Goal: Ask a question: Seek information or help from site administrators or community

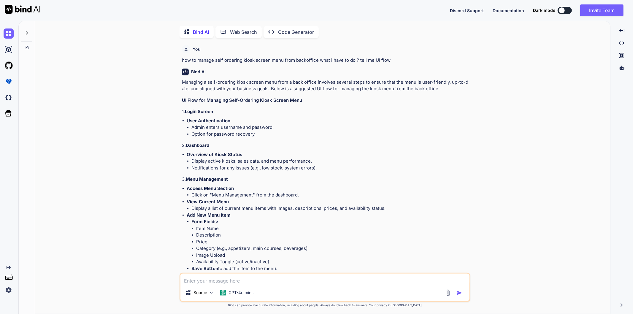
scroll to position [1893, 0]
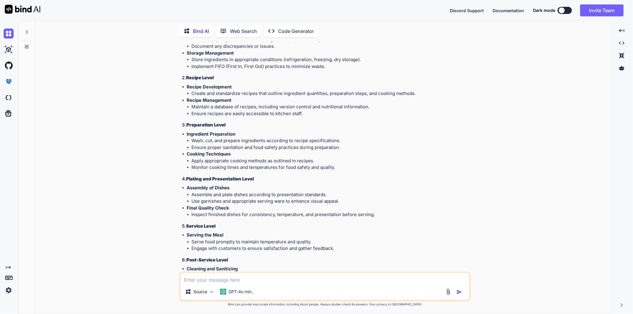
click at [205, 276] on textarea at bounding box center [324, 278] width 289 height 11
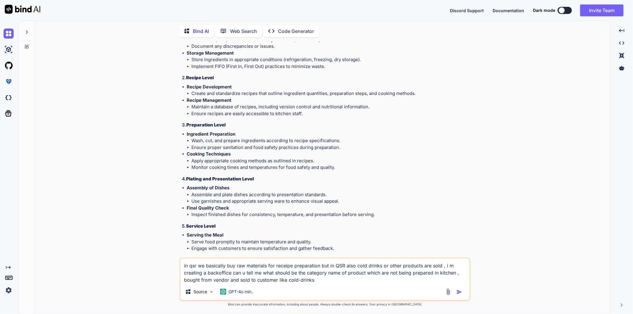
type textarea "in qsr we basically buy raw materials for receipe preparation but in QSR also c…"
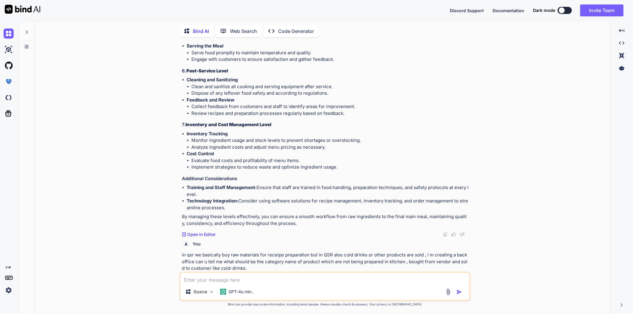
scroll to position [2122, 0]
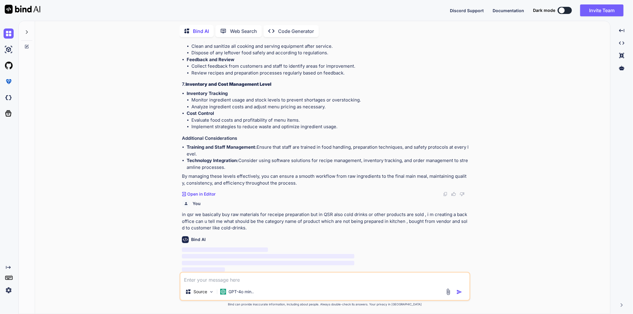
click at [402, 70] on li "Review recipes and preparation processes regularly based on feedback." at bounding box center [330, 73] width 278 height 7
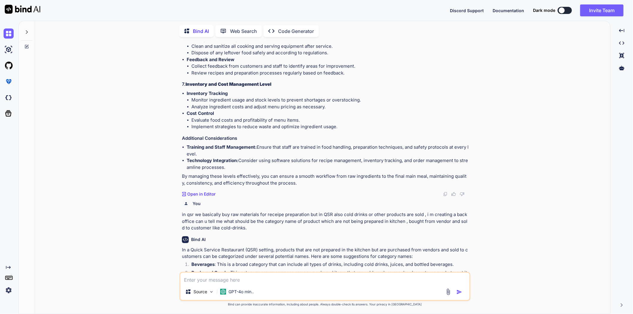
click at [391, 111] on p "Cost Control" at bounding box center [328, 113] width 282 height 7
click at [248, 209] on div "You in qsr we basically buy raw materials for receipe preparation but in QSR al…" at bounding box center [325, 214] width 287 height 34
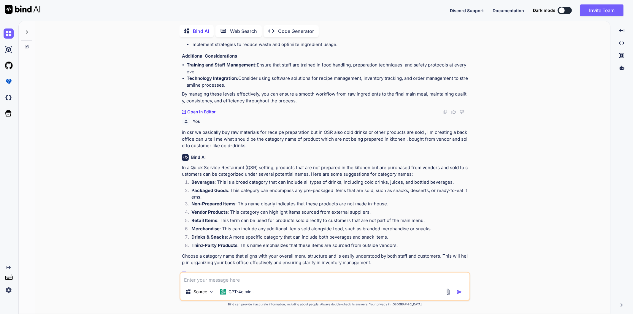
scroll to position [2208, 0]
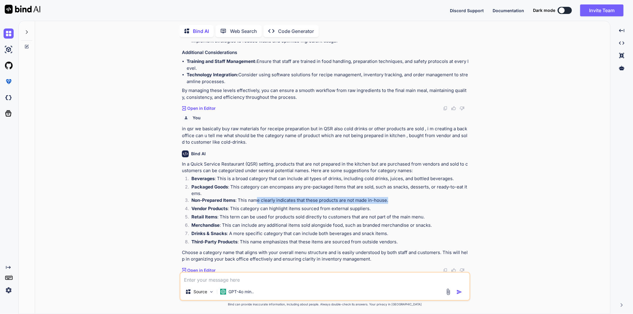
drag, startPoint x: 257, startPoint y: 202, endPoint x: 394, endPoint y: 200, distance: 137.0
click at [394, 200] on p "Non-Prepared Items : This name clearly indicates that these products are not ma…" at bounding box center [330, 200] width 278 height 7
click at [409, 199] on p "Non-Prepared Items : This name clearly indicates that these products are not ma…" at bounding box center [330, 200] width 278 height 7
drag, startPoint x: 347, startPoint y: 224, endPoint x: 429, endPoint y: 223, distance: 82.1
click at [429, 223] on p "Merchandise : This can include any additional items sold alongside food, such a…" at bounding box center [330, 225] width 278 height 7
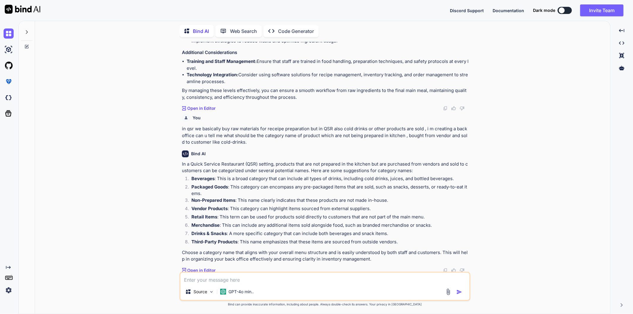
click at [475, 222] on div "You how to manage self ordering kiosk screen menu from backoffice what i have t…" at bounding box center [325, 178] width 570 height 272
drag, startPoint x: 289, startPoint y: 241, endPoint x: 394, endPoint y: 242, distance: 104.4
click at [394, 242] on p "Third-Party Products : This name emphasizes that these items are sourced from o…" at bounding box center [330, 241] width 278 height 7
click at [423, 240] on p "Third-Party Products : This name emphasizes that these items are sourced from o…" at bounding box center [330, 241] width 278 height 7
drag, startPoint x: 190, startPoint y: 176, endPoint x: 214, endPoint y: 179, distance: 23.6
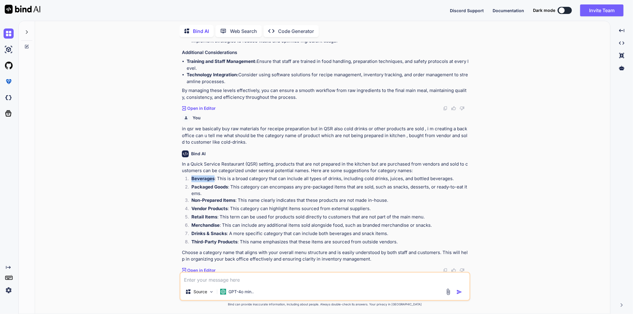
click at [214, 179] on li "Beverages : This is a broad category that can include all types of drinks, incl…" at bounding box center [328, 179] width 282 height 8
click at [232, 194] on p "Packaged Goods : This category can encompass any pre-packaged items that are so…" at bounding box center [330, 190] width 278 height 13
drag, startPoint x: 215, startPoint y: 180, endPoint x: 189, endPoint y: 178, distance: 26.5
click at [189, 178] on li "Beverages : This is a broad category that can include all types of drinks, incl…" at bounding box center [328, 179] width 282 height 8
click at [234, 194] on p "Packaged Goods : This category can encompass any pre-packaged items that are so…" at bounding box center [330, 190] width 278 height 13
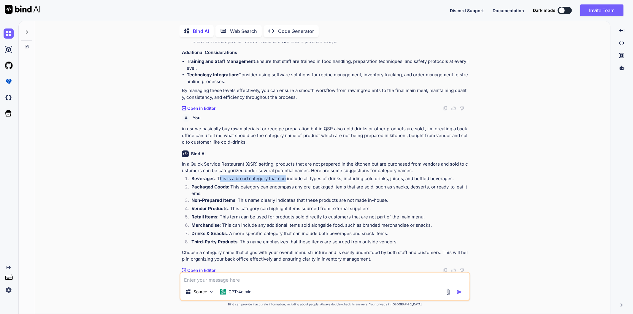
drag, startPoint x: 220, startPoint y: 178, endPoint x: 285, endPoint y: 179, distance: 64.7
click at [285, 179] on p "Beverages : This is a broad category that can include all types of drinks, incl…" at bounding box center [330, 178] width 278 height 7
click at [346, 188] on p "Packaged Goods : This category can encompass any pre-packaged items that are so…" at bounding box center [330, 190] width 278 height 13
drag, startPoint x: 191, startPoint y: 185, endPoint x: 229, endPoint y: 186, distance: 38.3
click at [229, 186] on li "Packaged Goods : This category can encompass any pre-packaged items that are so…" at bounding box center [328, 190] width 282 height 13
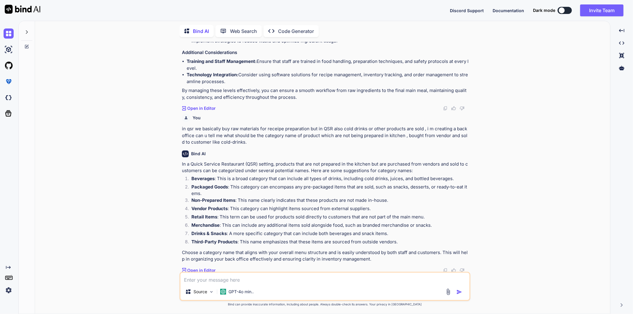
click at [267, 191] on p "Packaged Goods : This category can encompass any pre-packaged items that are so…" at bounding box center [330, 190] width 278 height 13
drag, startPoint x: 232, startPoint y: 186, endPoint x: 195, endPoint y: 182, distance: 37.0
click at [195, 184] on p "Packaged Goods : This category can encompass any pre-packaged items that are so…" at bounding box center [330, 190] width 278 height 13
click at [235, 193] on p "Packaged Goods : This category can encompass any pre-packaged items that are so…" at bounding box center [330, 190] width 278 height 13
drag, startPoint x: 191, startPoint y: 185, endPoint x: 225, endPoint y: 186, distance: 33.8
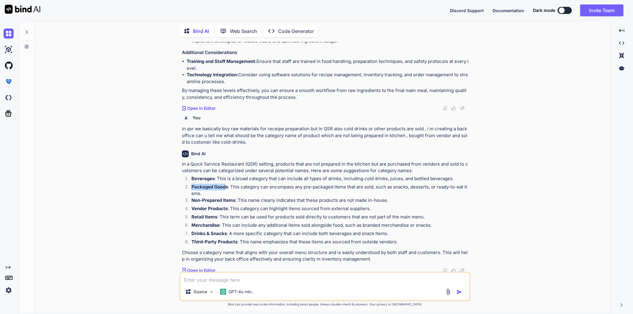
click at [225, 186] on li "Packaged Goods : This category can encompass any pre-packaged items that are so…" at bounding box center [328, 190] width 282 height 13
click at [222, 195] on p "Packaged Goods : This category can encompass any pre-packaged items that are so…" at bounding box center [330, 190] width 278 height 13
drag, startPoint x: 191, startPoint y: 179, endPoint x: 217, endPoint y: 179, distance: 26.4
click at [217, 179] on li "Beverages : This is a broad category that can include all types of drinks, incl…" at bounding box center [328, 179] width 282 height 8
click at [212, 192] on p "Packaged Goods : This category can encompass any pre-packaged items that are so…" at bounding box center [330, 190] width 278 height 13
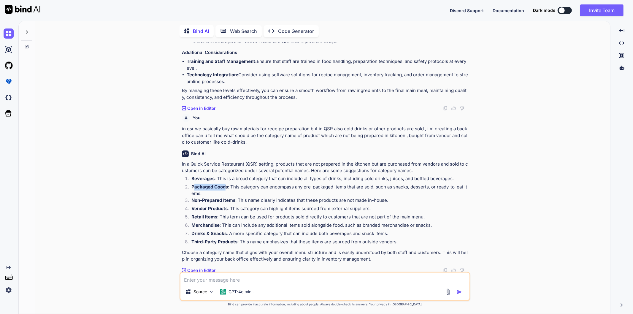
drag, startPoint x: 195, startPoint y: 187, endPoint x: 226, endPoint y: 187, distance: 30.8
click at [226, 186] on strong "Packaged Goods" at bounding box center [209, 187] width 36 height 6
click at [223, 194] on p "Packaged Goods : This category can encompass any pre-packaged items that are so…" at bounding box center [330, 190] width 278 height 13
drag, startPoint x: 190, startPoint y: 200, endPoint x: 226, endPoint y: 201, distance: 36.2
click at [226, 201] on li "Non-Prepared Items : This name clearly indicates that these products are not ma…" at bounding box center [328, 201] width 282 height 8
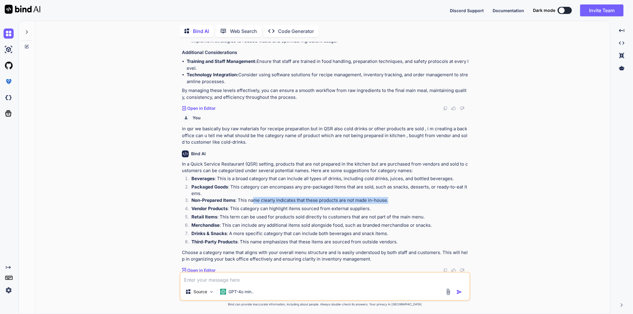
drag, startPoint x: 254, startPoint y: 201, endPoint x: 393, endPoint y: 200, distance: 138.5
click at [393, 200] on p "Non-Prepared Items : This name clearly indicates that these products are not ma…" at bounding box center [330, 200] width 278 height 7
click at [407, 199] on p "Non-Prepared Items : This name clearly indicates that these products are not ma…" at bounding box center [330, 200] width 278 height 7
drag, startPoint x: 235, startPoint y: 199, endPoint x: 191, endPoint y: 197, distance: 44.8
click at [191, 197] on li "Non-Prepared Items : This name clearly indicates that these products are not ma…" at bounding box center [328, 201] width 282 height 8
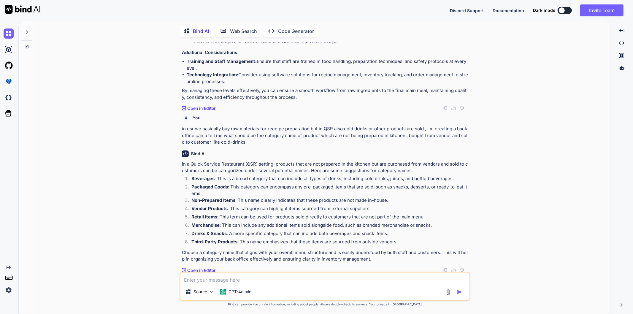
click at [257, 192] on p "Packaged Goods : This category can encompass any pre-packaged items that are so…" at bounding box center [330, 190] width 278 height 13
drag, startPoint x: 192, startPoint y: 208, endPoint x: 229, endPoint y: 207, distance: 37.1
click at [229, 207] on p "Vendor Products : This category can highlight items sourced from external suppl…" at bounding box center [330, 208] width 278 height 7
click at [230, 218] on p "Retail Items : This term can be used for products sold directly to customers th…" at bounding box center [330, 217] width 278 height 7
drag, startPoint x: 217, startPoint y: 217, endPoint x: 191, endPoint y: 218, distance: 26.4
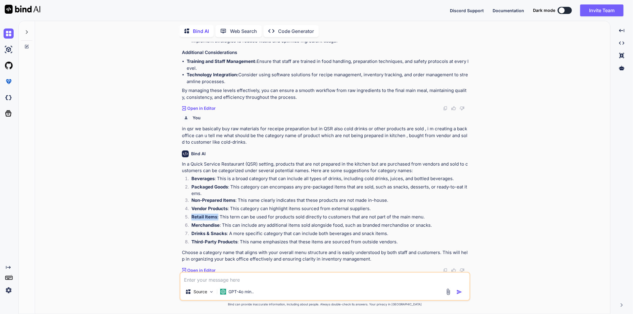
click at [191, 218] on li "Retail Items : This term can be used for products sold directly to customers th…" at bounding box center [328, 218] width 282 height 8
click at [197, 226] on strong "Merchandise" at bounding box center [205, 225] width 28 height 6
drag, startPoint x: 193, startPoint y: 223, endPoint x: 223, endPoint y: 225, distance: 30.3
click at [223, 225] on p "Merchandise : This can include any additional items sold alongside food, such a…" at bounding box center [330, 225] width 278 height 7
click at [230, 231] on p "Drinks & Snacks : A more specific category that can include both beverages and …" at bounding box center [330, 233] width 278 height 7
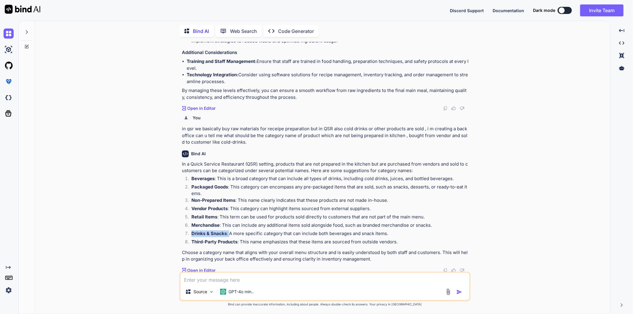
drag, startPoint x: 191, startPoint y: 233, endPoint x: 230, endPoint y: 233, distance: 38.6
click at [230, 233] on li "Drinks & Snacks : A more specific category that can include both beverages and …" at bounding box center [328, 234] width 282 height 8
click at [230, 239] on strong "Third-Party Products" at bounding box center [214, 242] width 46 height 6
drag, startPoint x: 193, startPoint y: 240, endPoint x: 238, endPoint y: 241, distance: 44.5
click at [238, 241] on p "Third-Party Products : This name emphasizes that these items are sourced from o…" at bounding box center [330, 241] width 278 height 7
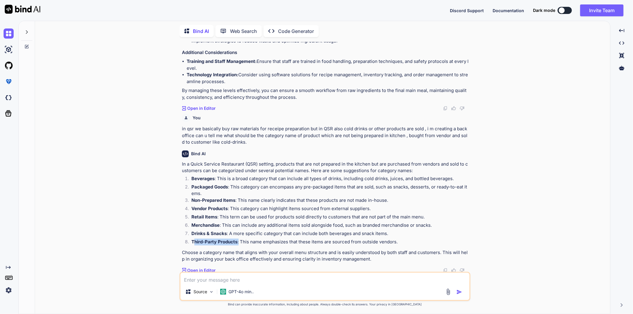
click at [238, 243] on p "Third-Party Products : This name emphasizes that these items are sourced from o…" at bounding box center [330, 241] width 278 height 7
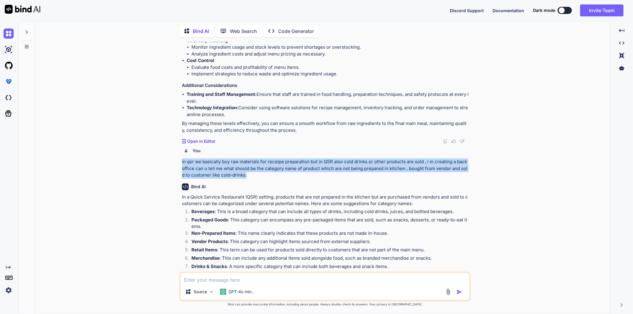
drag, startPoint x: 251, startPoint y: 173, endPoint x: 180, endPoint y: 162, distance: 72.0
click at [180, 162] on div "You how to manage self ordering kiosk screen menu from backoffice what i have t…" at bounding box center [324, 178] width 291 height 272
copy p "in qsr we basically buy raw materials for receipe preparation but in QSR also c…"
